Goal: Information Seeking & Learning: Learn about a topic

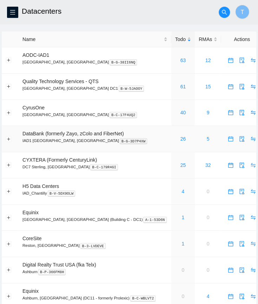
click at [171, 134] on td "26" at bounding box center [183, 139] width 24 height 26
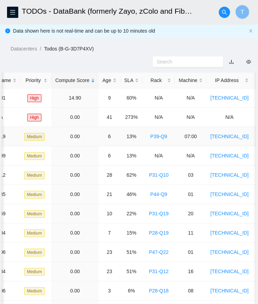
scroll to position [0, 156]
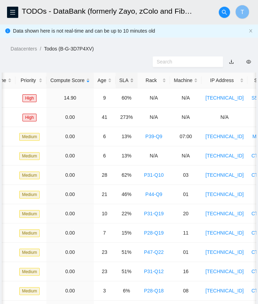
click at [123, 79] on div "SLA" at bounding box center [126, 80] width 14 height 8
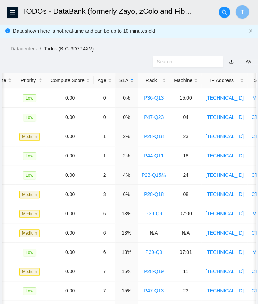
click at [123, 79] on div "SLA" at bounding box center [126, 80] width 14 height 8
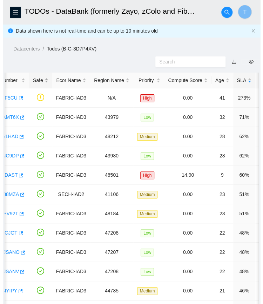
scroll to position [0, 41]
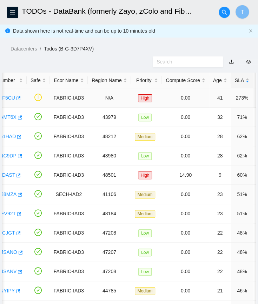
click at [5, 100] on link "B-V-5T5F5CU" at bounding box center [-1, 98] width 31 height 6
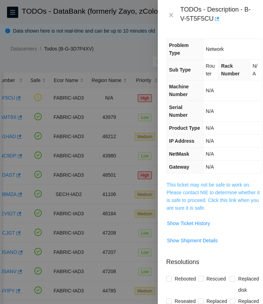
click at [187, 211] on link "This ticket may not be safe to work on. Please contact NIE to determine whether…" at bounding box center [213, 196] width 93 height 29
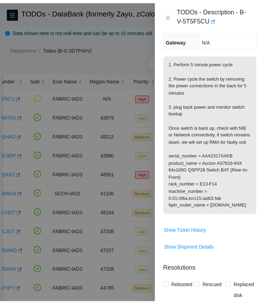
scroll to position [147, 0]
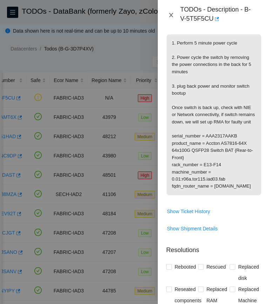
click at [168, 12] on button "Close" at bounding box center [171, 15] width 10 height 7
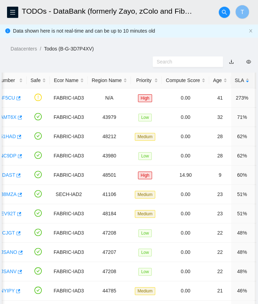
scroll to position [100, 0]
